Goal: Task Accomplishment & Management: Use online tool/utility

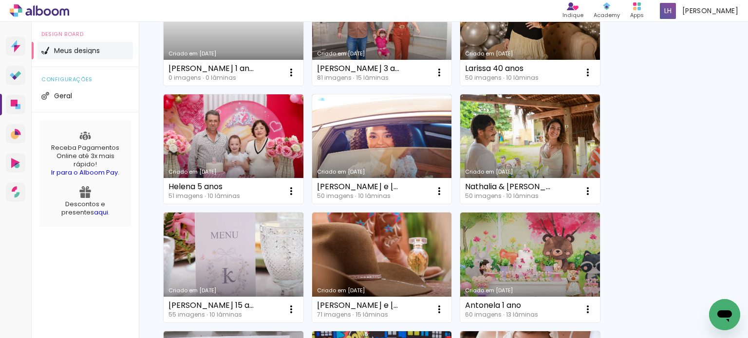
scroll to position [390, 0]
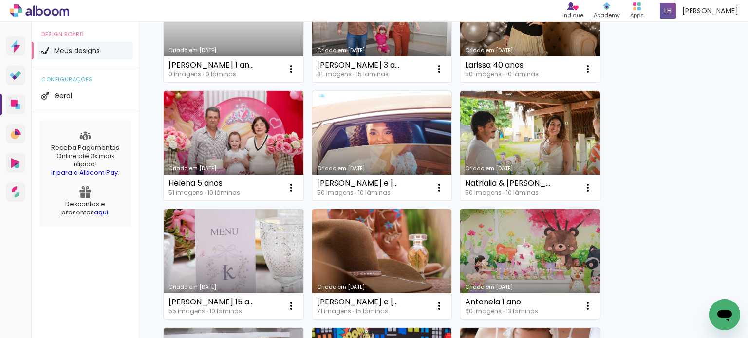
click at [510, 244] on link "Criado em [DATE]" at bounding box center [530, 264] width 140 height 110
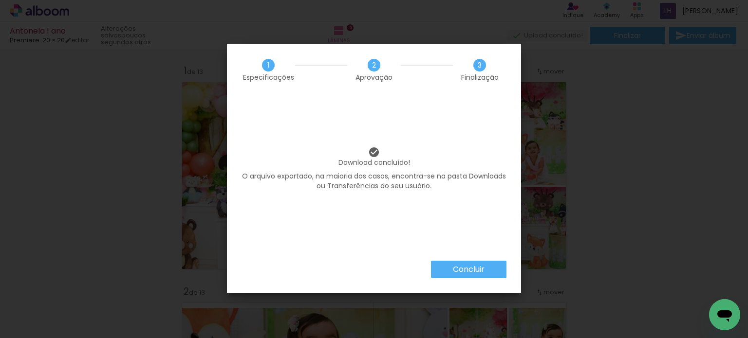
click at [486, 270] on paper-button "Concluir" at bounding box center [468, 270] width 75 height 18
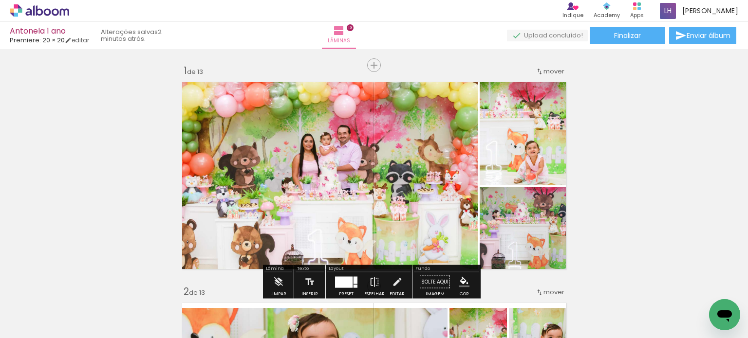
click at [457, 187] on quentale-photo at bounding box center [327, 175] width 300 height 197
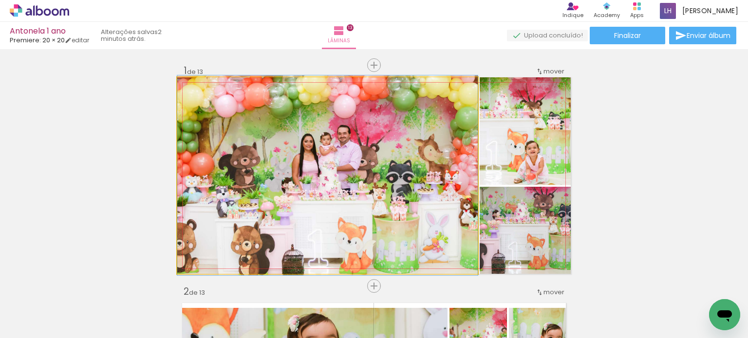
click at [457, 187] on quentale-photo at bounding box center [327, 175] width 300 height 197
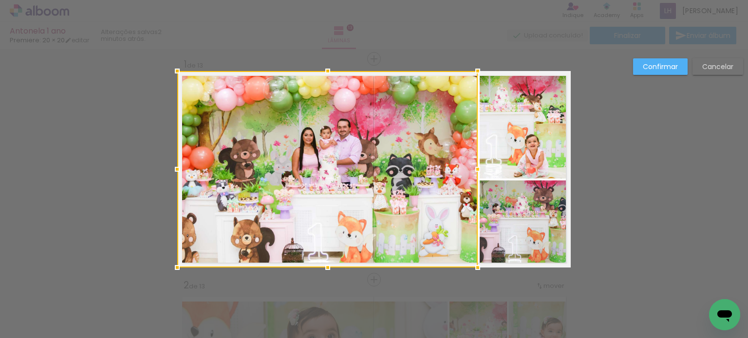
scroll to position [12, 0]
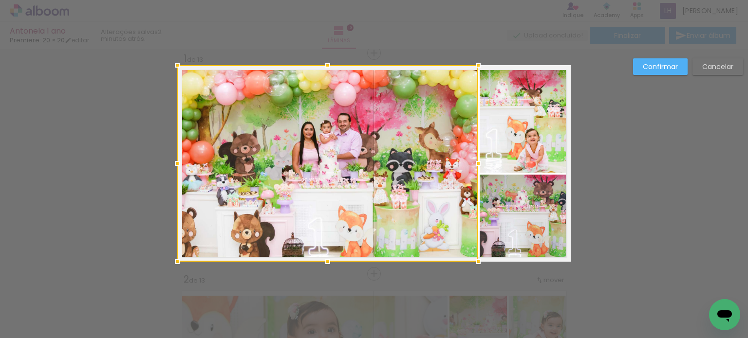
click at [475, 163] on div at bounding box center [477, 163] width 19 height 19
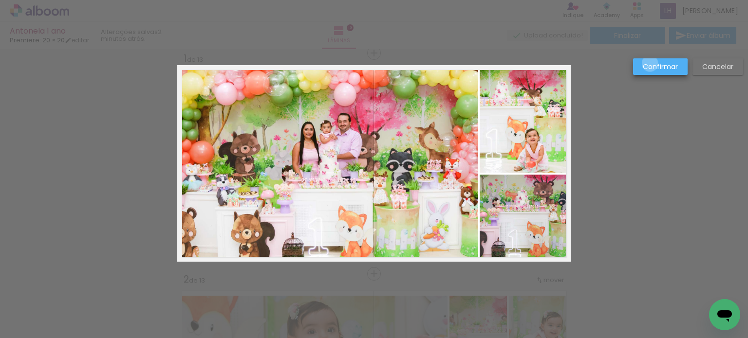
click at [0, 0] on slot "Confirmar" at bounding box center [0, 0] width 0 height 0
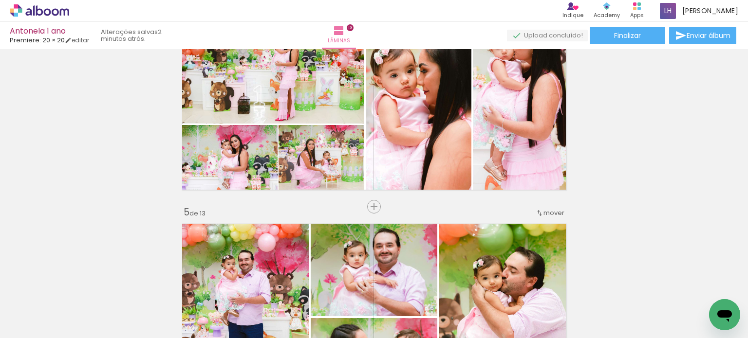
scroll to position [937, 0]
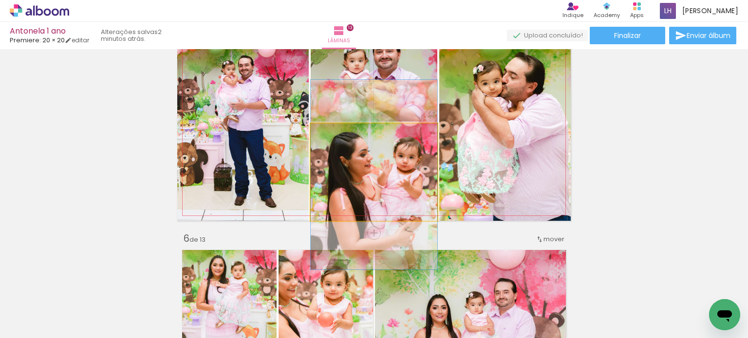
drag, startPoint x: 332, startPoint y: 173, endPoint x: 319, endPoint y: 175, distance: 12.9
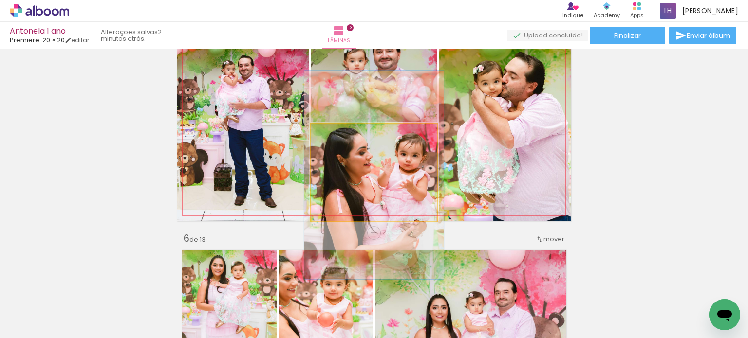
type paper-slider "110"
click at [333, 134] on div at bounding box center [337, 134] width 9 height 9
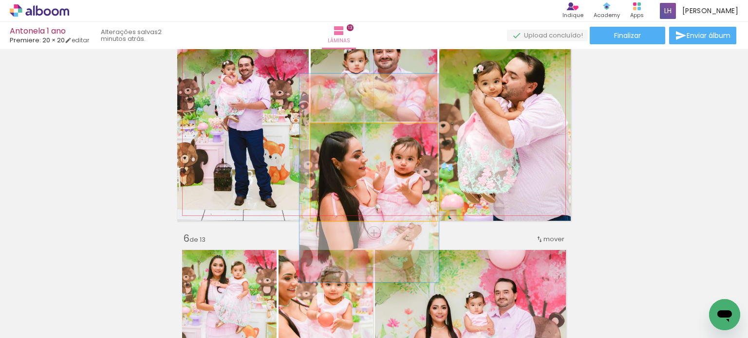
drag, startPoint x: 341, startPoint y: 156, endPoint x: 336, endPoint y: 160, distance: 5.9
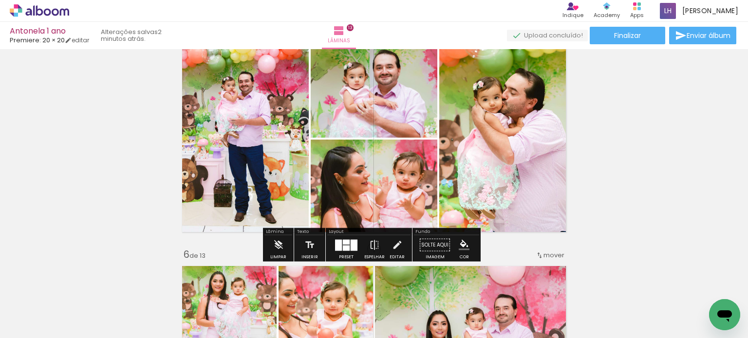
scroll to position [889, 0]
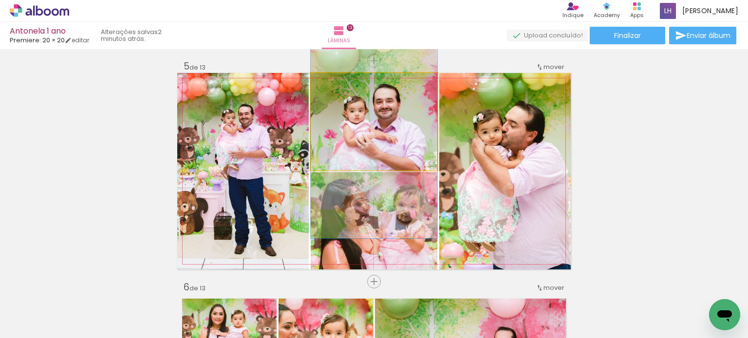
drag, startPoint x: 404, startPoint y: 142, endPoint x: 409, endPoint y: 144, distance: 5.1
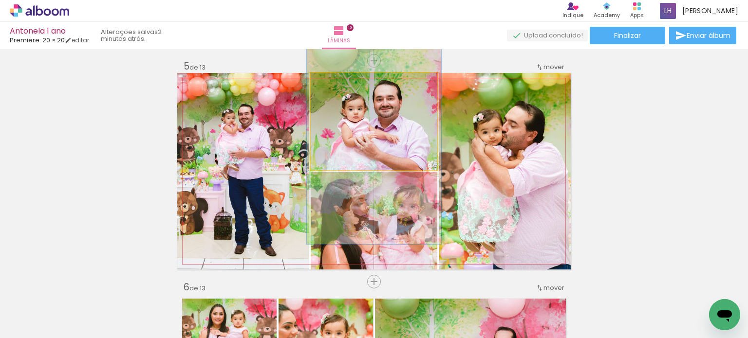
type paper-slider "104"
click at [331, 84] on div at bounding box center [335, 83] width 9 height 9
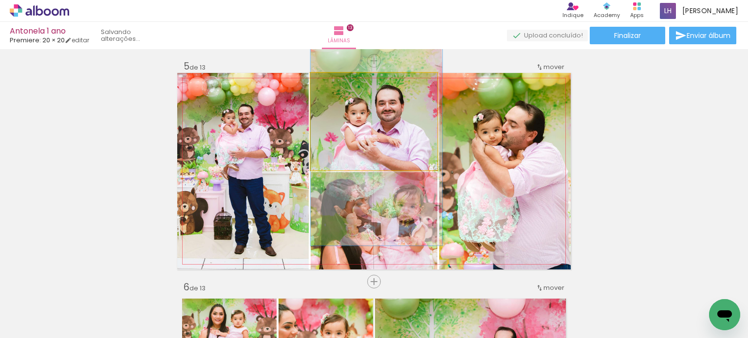
drag, startPoint x: 400, startPoint y: 114, endPoint x: 404, endPoint y: 118, distance: 5.6
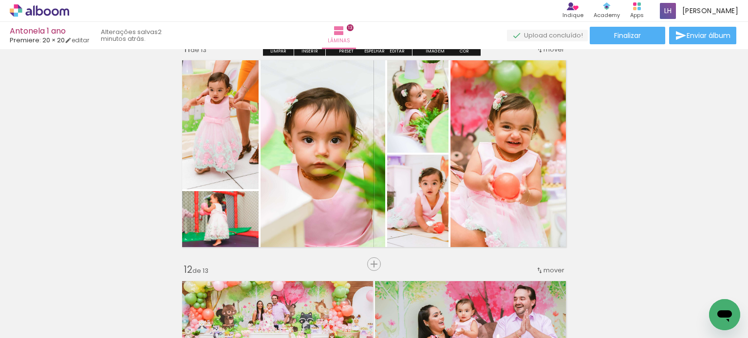
scroll to position [2252, 0]
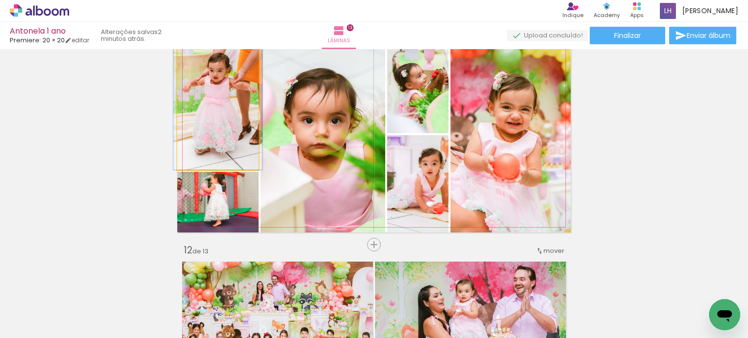
click at [234, 151] on quentale-photo at bounding box center [217, 103] width 81 height 134
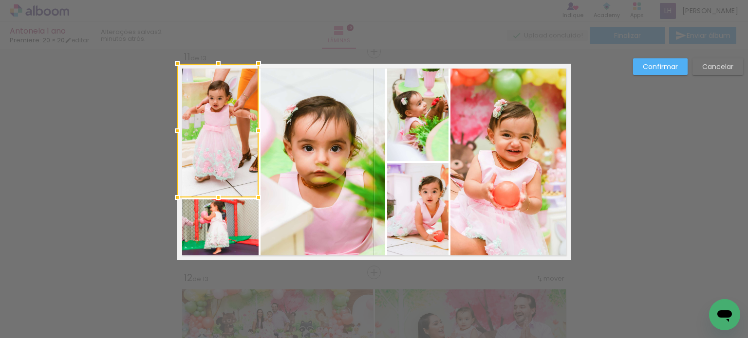
scroll to position [2223, 0]
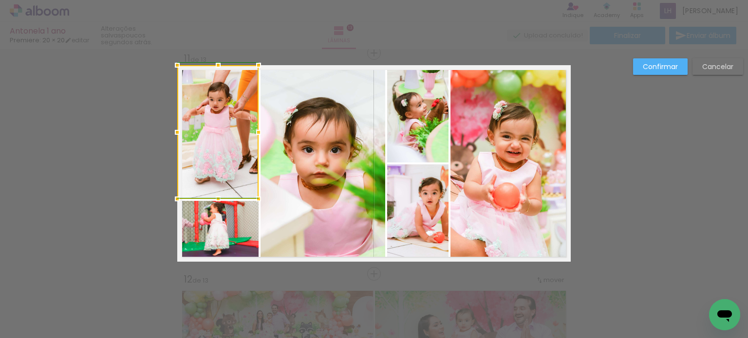
click at [257, 133] on div at bounding box center [258, 132] width 19 height 19
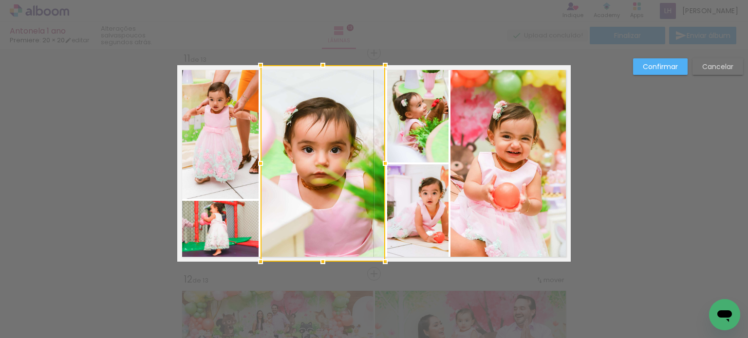
click at [236, 238] on quentale-photo at bounding box center [217, 231] width 81 height 61
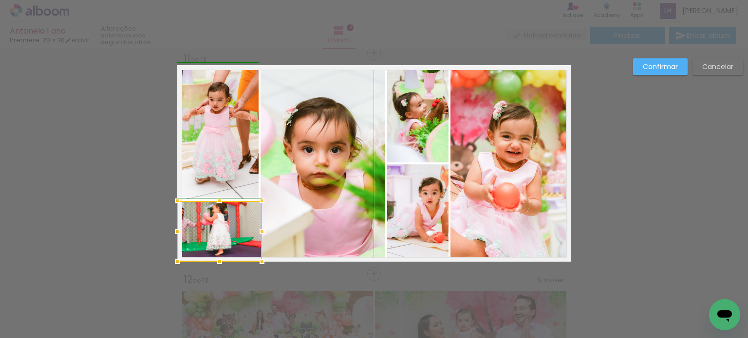
drag, startPoint x: 256, startPoint y: 233, endPoint x: 251, endPoint y: 225, distance: 9.2
click at [252, 225] on div at bounding box center [261, 231] width 19 height 19
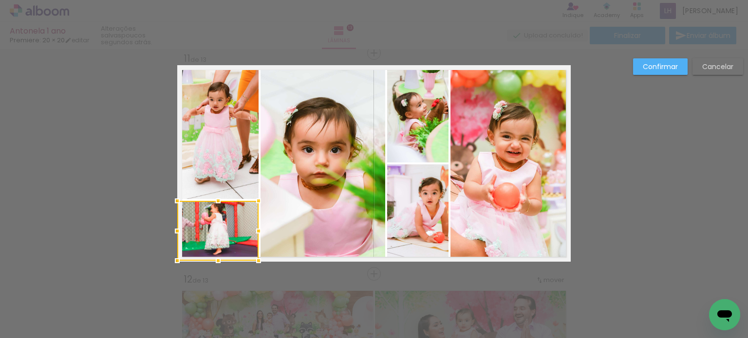
drag, startPoint x: 257, startPoint y: 262, endPoint x: 259, endPoint y: 258, distance: 5.1
click at [259, 258] on div at bounding box center [258, 260] width 19 height 19
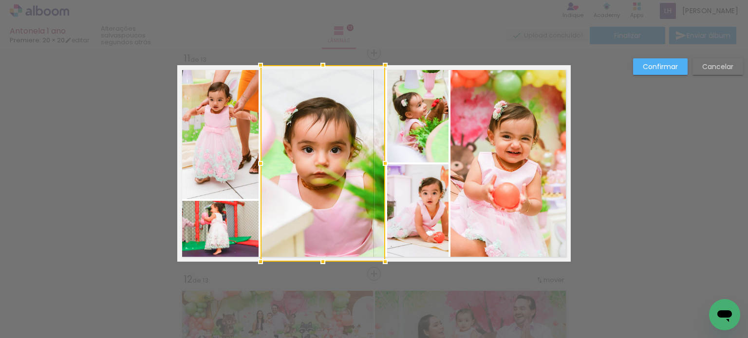
click at [229, 227] on quentale-photo at bounding box center [217, 231] width 81 height 60
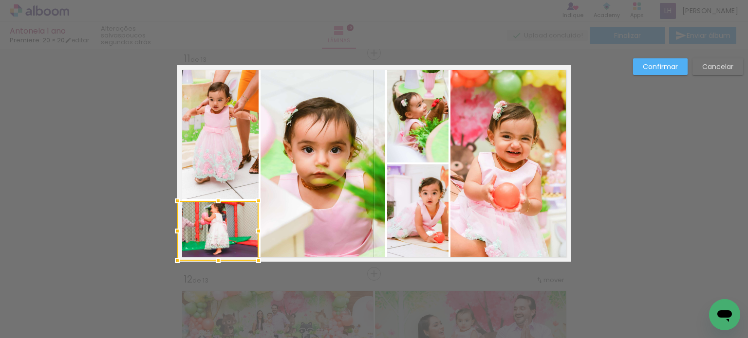
click at [229, 227] on div at bounding box center [217, 231] width 81 height 60
drag, startPoint x: 212, startPoint y: 259, endPoint x: 212, endPoint y: 264, distance: 5.4
click at [212, 264] on div at bounding box center [217, 259] width 19 height 19
click at [217, 245] on quentale-photo at bounding box center [217, 230] width 81 height 59
click at [212, 257] on div at bounding box center [217, 263] width 19 height 19
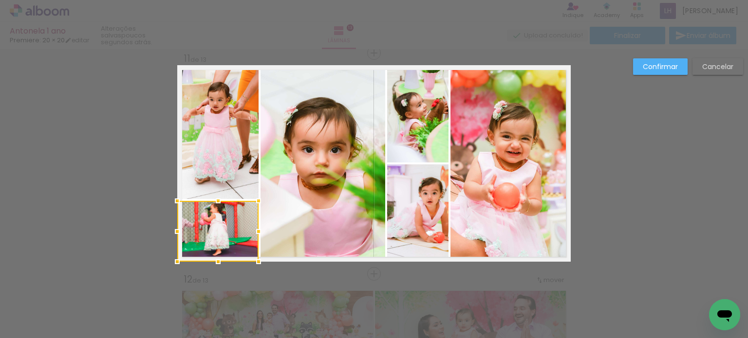
click at [188, 118] on quentale-photo at bounding box center [217, 132] width 81 height 134
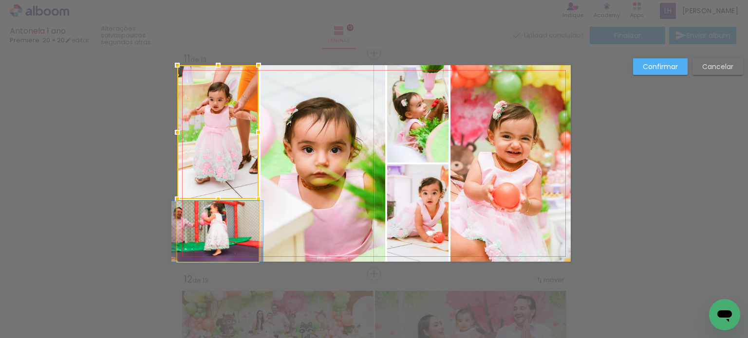
click at [221, 239] on quentale-photo at bounding box center [217, 231] width 81 height 61
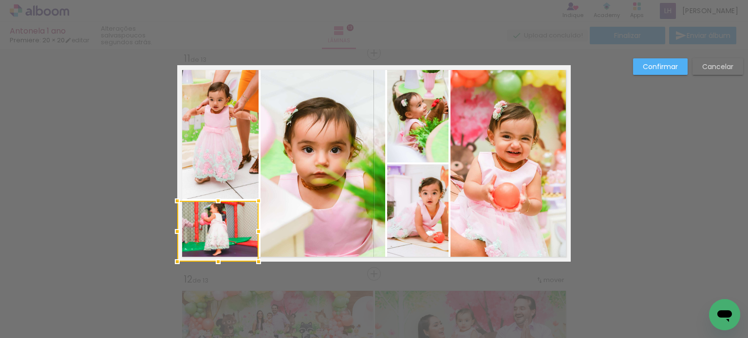
click at [324, 191] on quentale-photo at bounding box center [322, 163] width 125 height 197
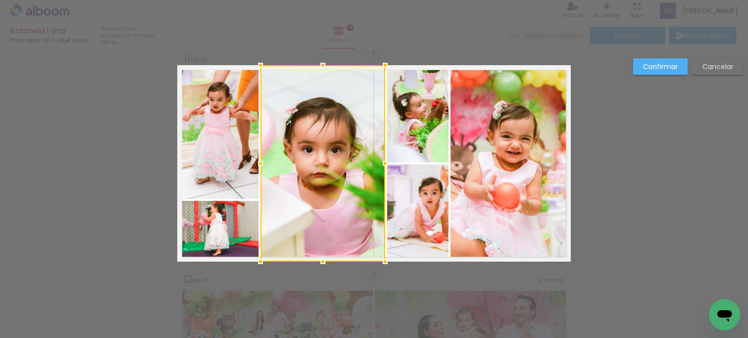
click at [406, 192] on quentale-photo at bounding box center [417, 213] width 61 height 97
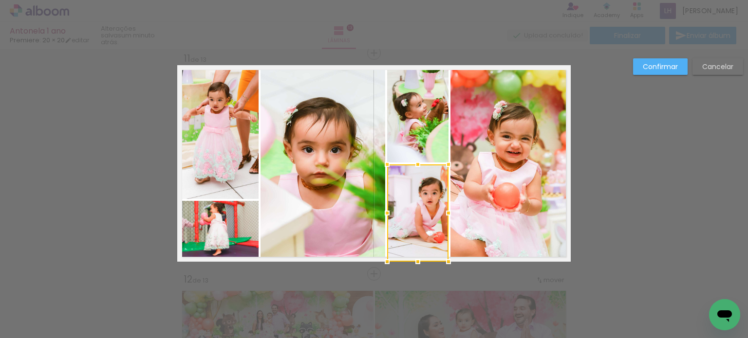
click at [405, 129] on quentale-photo at bounding box center [417, 113] width 61 height 97
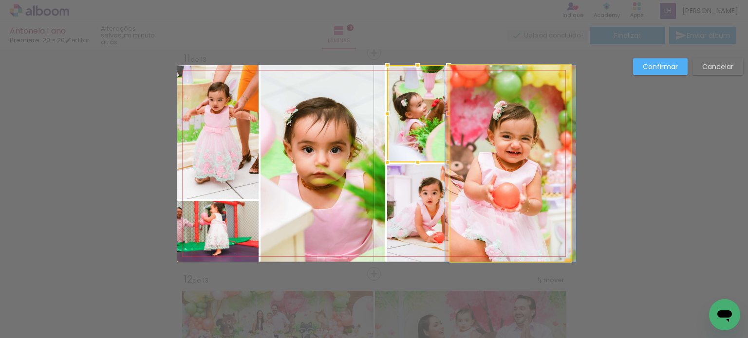
click at [514, 143] on quentale-photo at bounding box center [510, 163] width 120 height 197
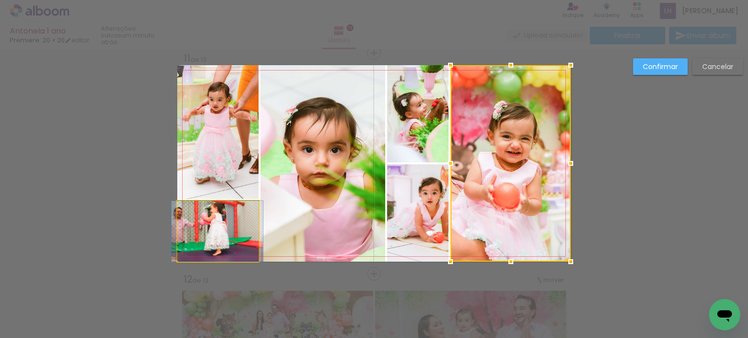
click at [209, 224] on quentale-photo at bounding box center [217, 231] width 81 height 61
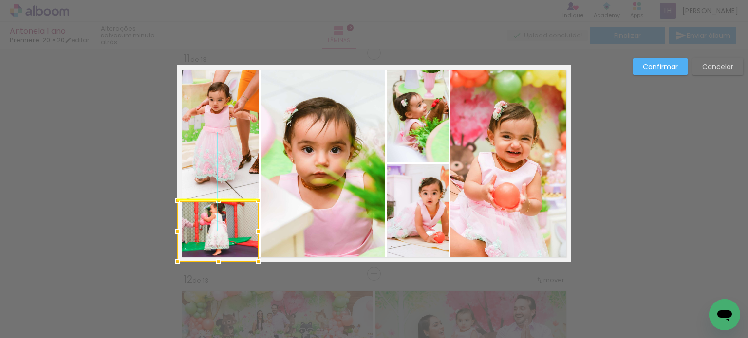
drag, startPoint x: 208, startPoint y: 224, endPoint x: 203, endPoint y: 227, distance: 6.3
click at [204, 230] on div at bounding box center [217, 231] width 81 height 61
click at [0, 0] on slot "Confirmar" at bounding box center [0, 0] width 0 height 0
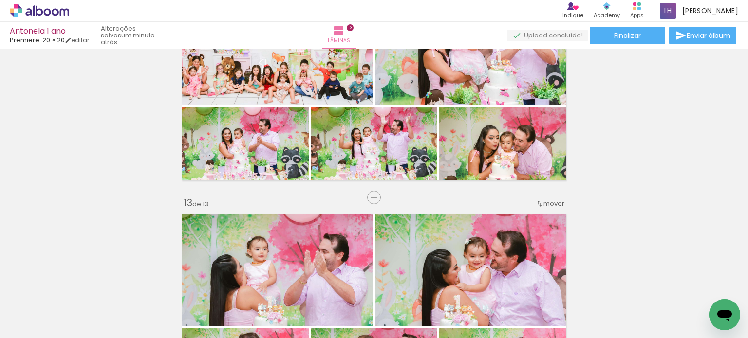
scroll to position [2563, 0]
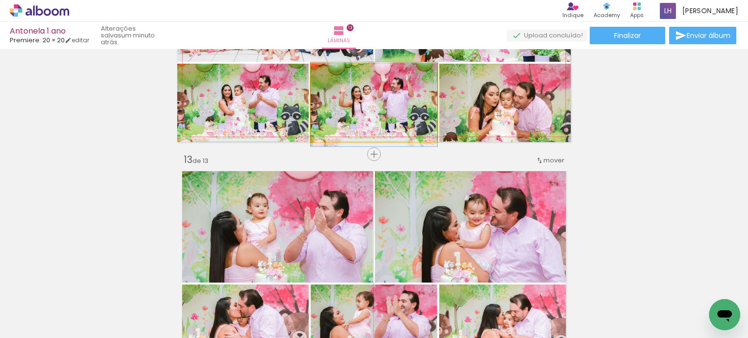
drag, startPoint x: 347, startPoint y: 105, endPoint x: 307, endPoint y: 106, distance: 40.0
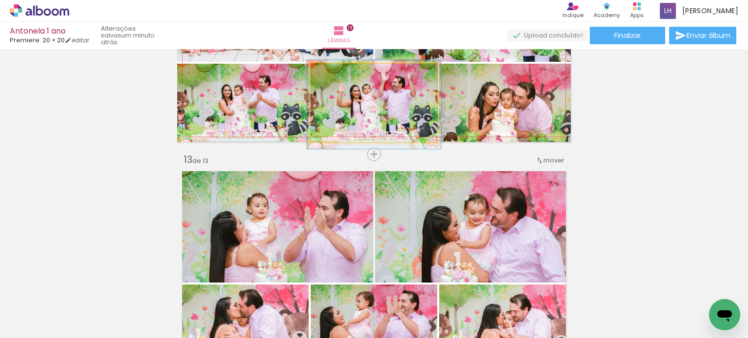
type paper-slider "106"
click at [331, 74] on div at bounding box center [335, 74] width 9 height 9
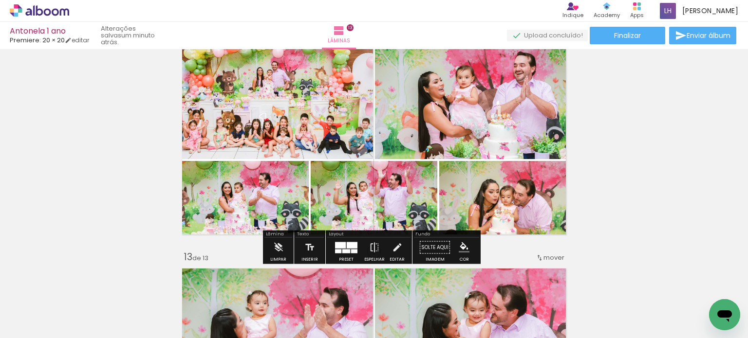
scroll to position [2661, 0]
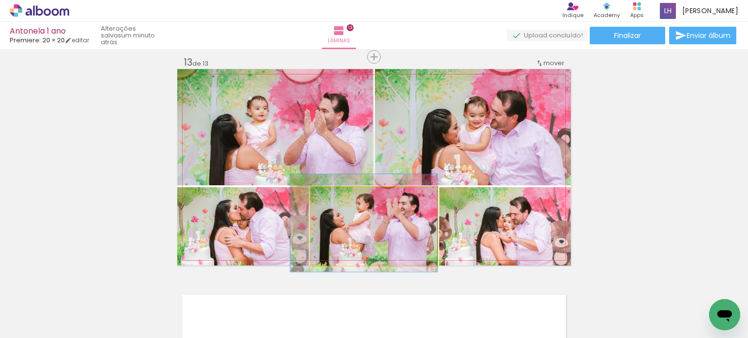
drag, startPoint x: 354, startPoint y: 229, endPoint x: 336, endPoint y: 228, distance: 18.0
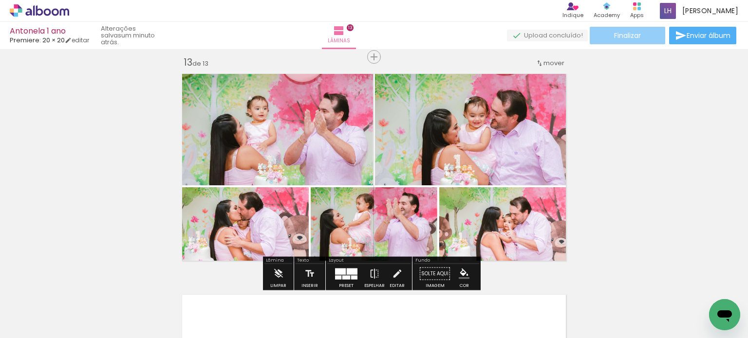
click at [623, 32] on span "Finalizar" at bounding box center [627, 35] width 27 height 7
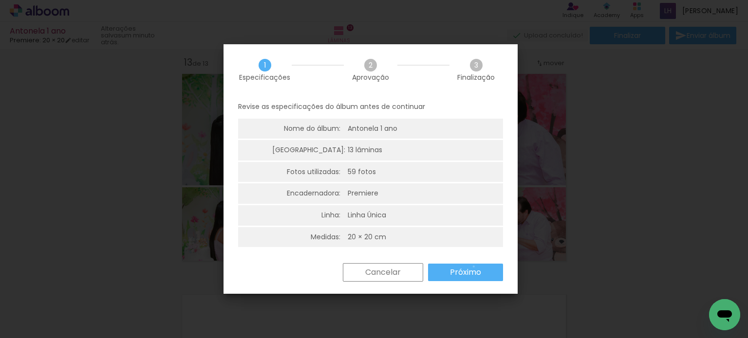
click at [0, 0] on slot "Próximo" at bounding box center [0, 0] width 0 height 0
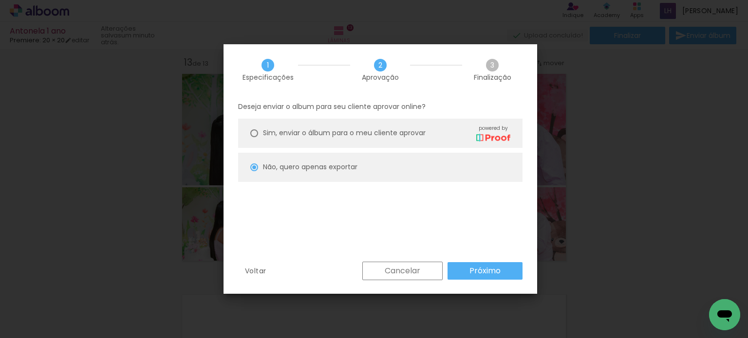
click at [0, 0] on slot "Próximo" at bounding box center [0, 0] width 0 height 0
type input "Alta, 300 DPI"
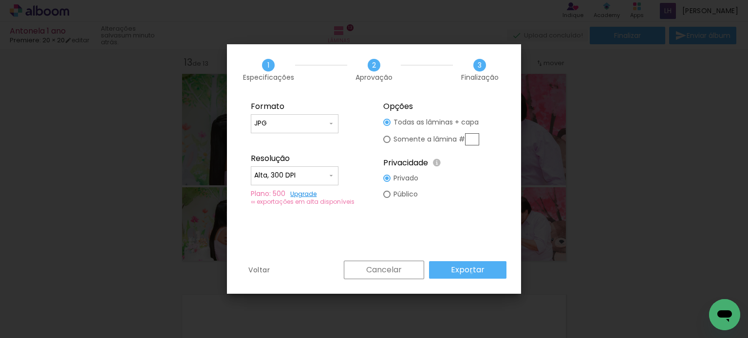
click at [0, 0] on slot "Exportar" at bounding box center [0, 0] width 0 height 0
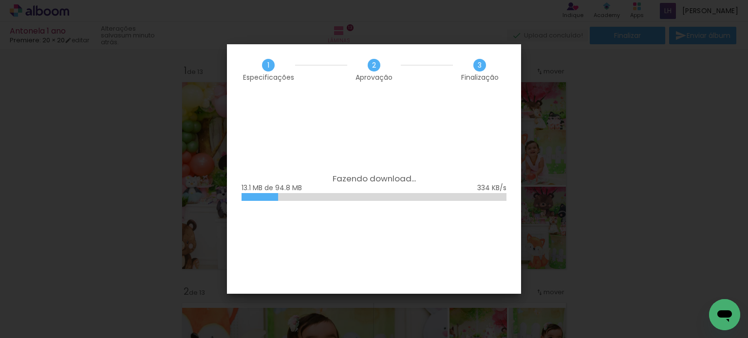
scroll to position [2661, 0]
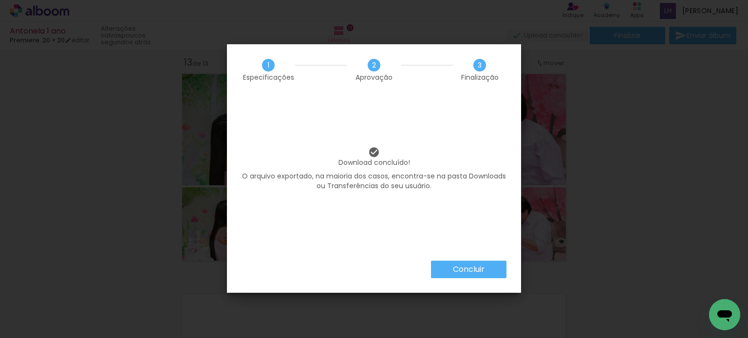
click at [0, 0] on slot "Concluir" at bounding box center [0, 0] width 0 height 0
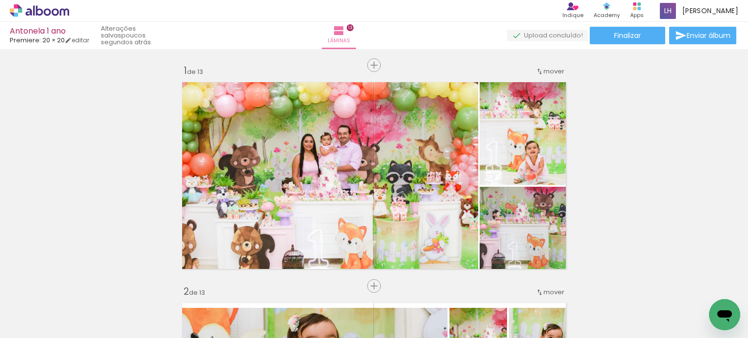
scroll to position [2661, 0]
